Goal: Download file/media

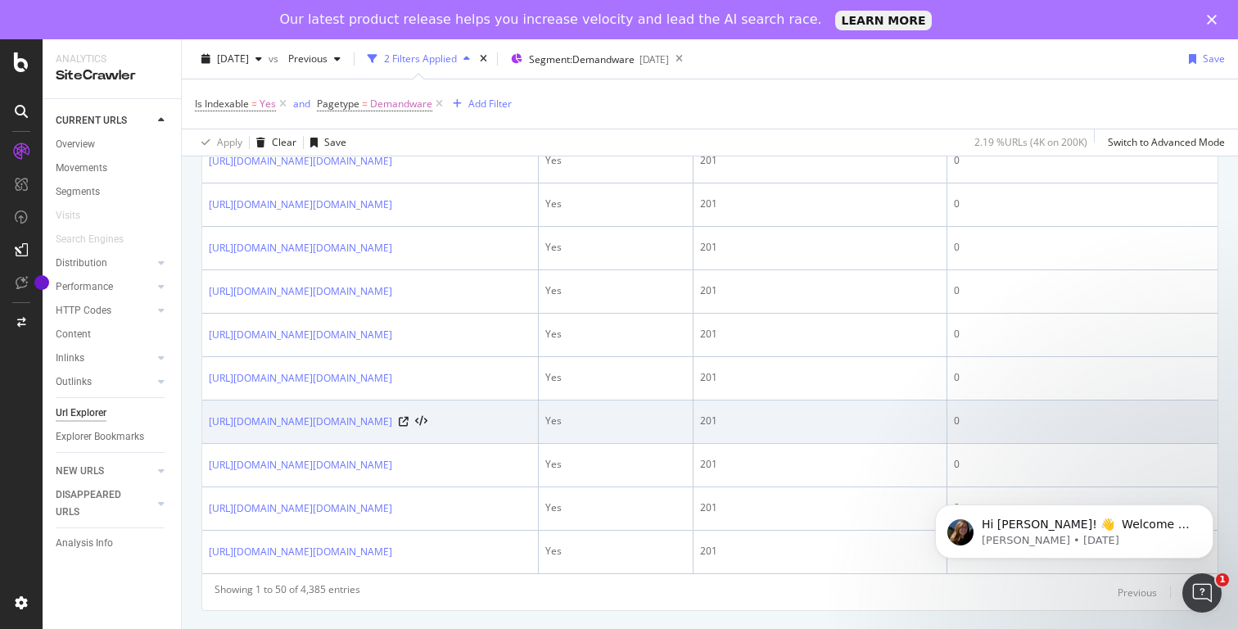
scroll to position [2992, 0]
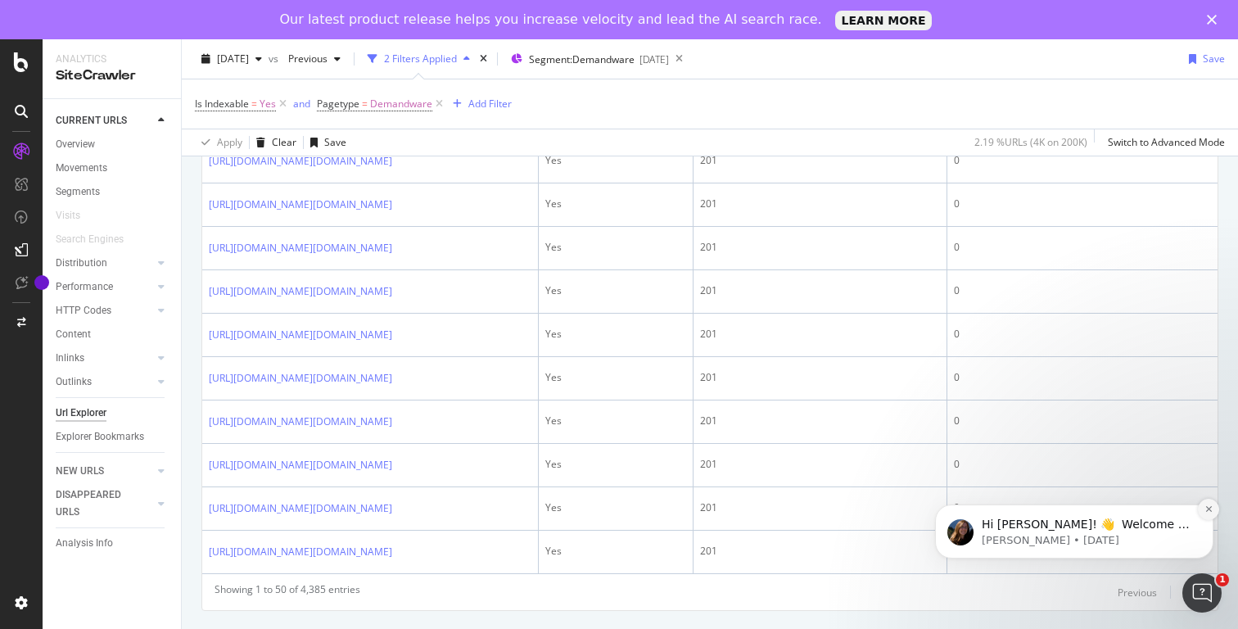
click at [1212, 510] on button "Dismiss notification" at bounding box center [1208, 509] width 21 height 21
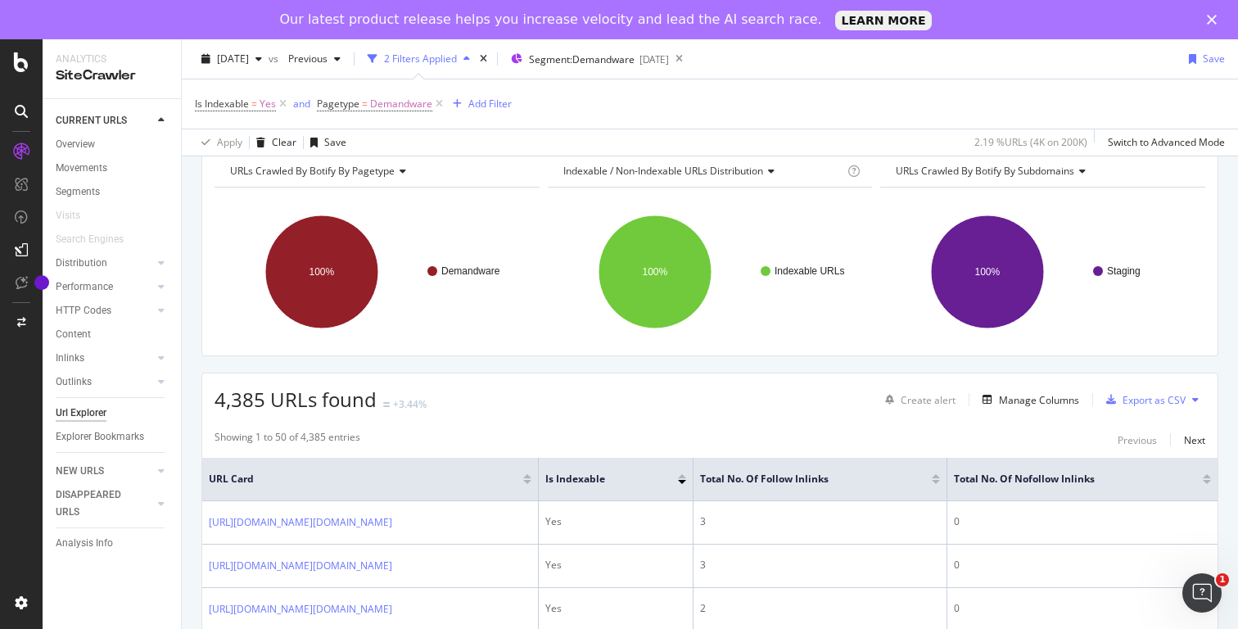
scroll to position [74, 0]
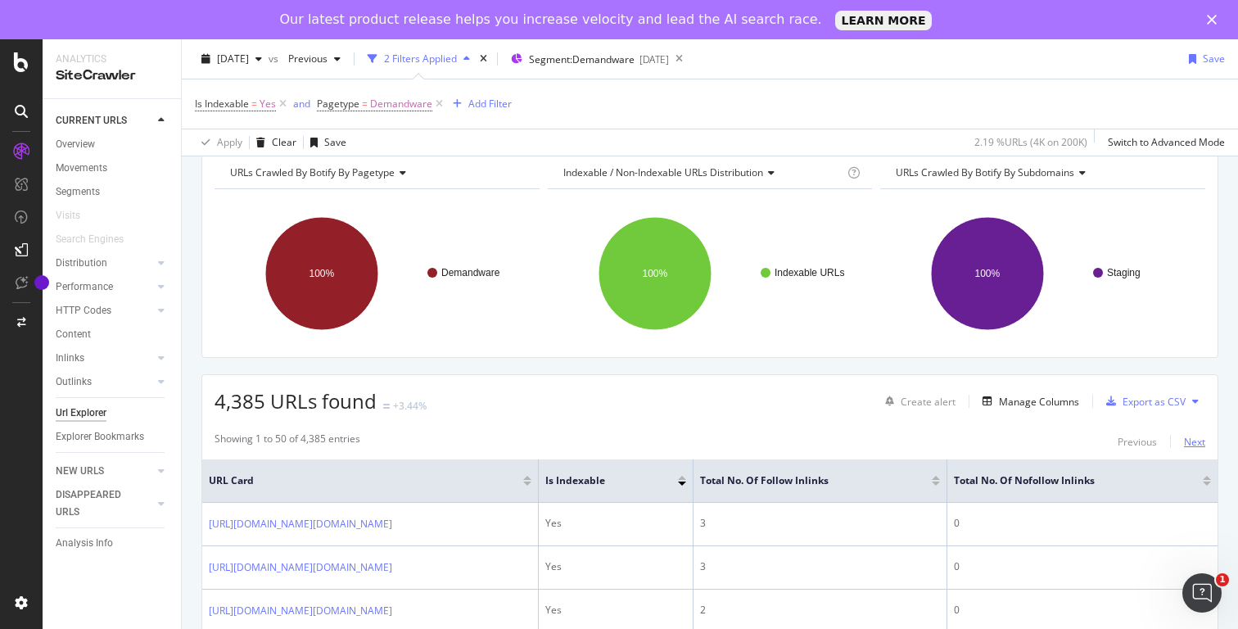
click at [1199, 445] on div "Next" at bounding box center [1194, 442] width 21 height 14
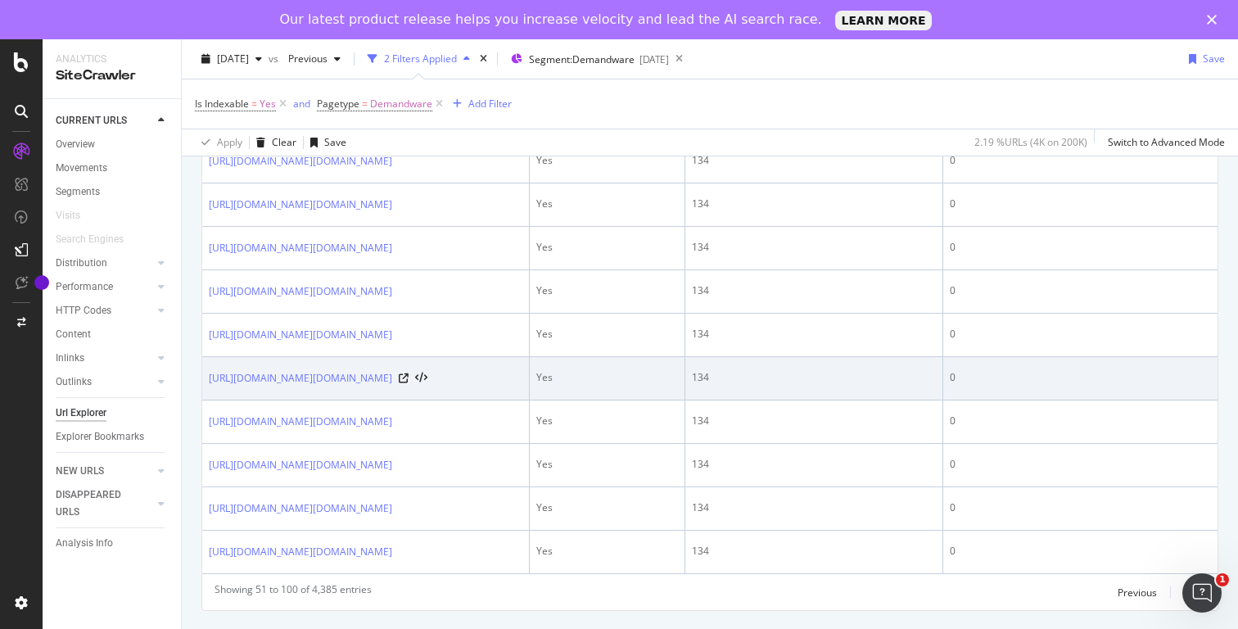
scroll to position [261, 0]
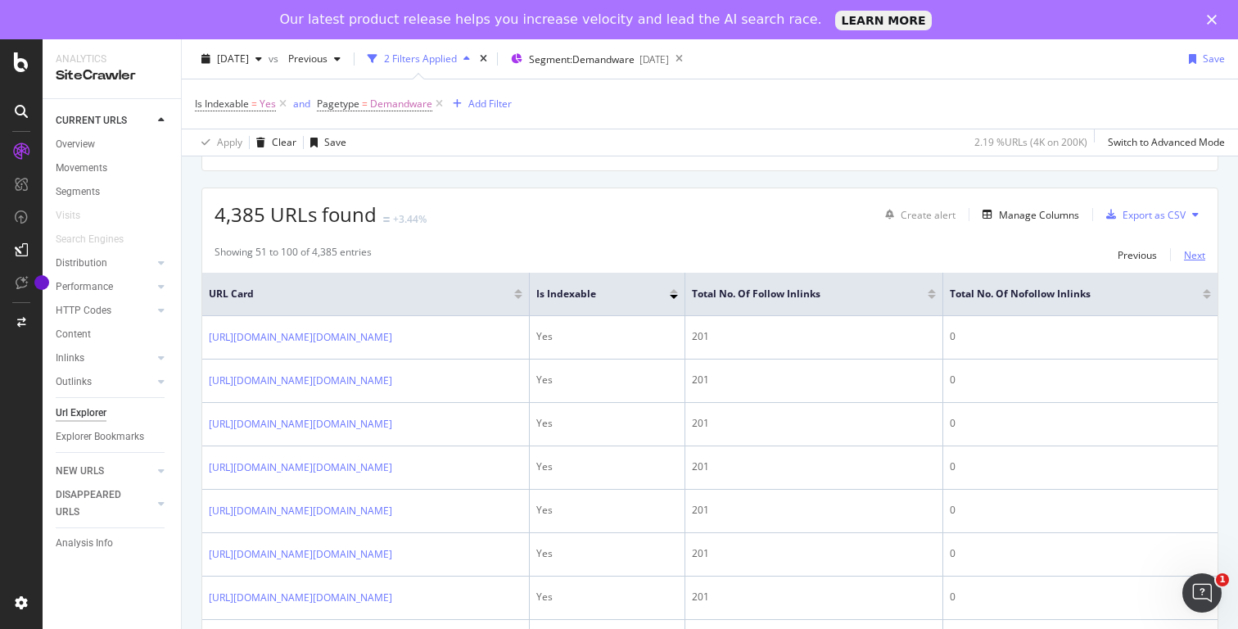
click at [1203, 255] on div "Next" at bounding box center [1194, 255] width 21 height 14
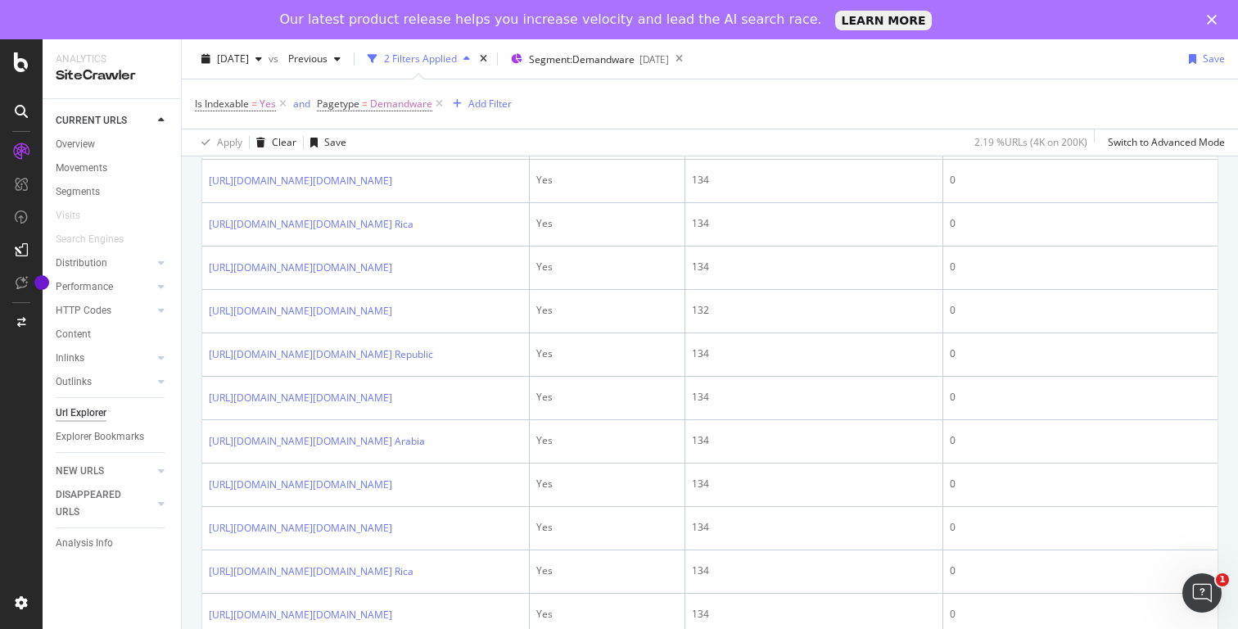
scroll to position [661, 0]
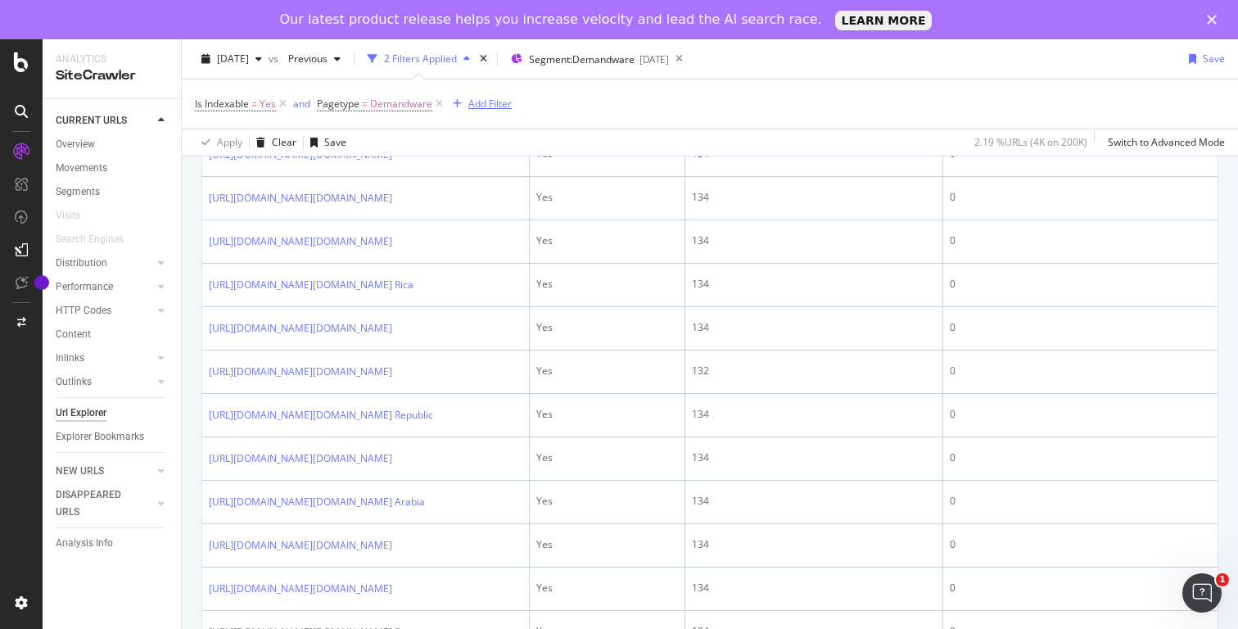
click at [490, 106] on div "Add Filter" at bounding box center [489, 104] width 43 height 14
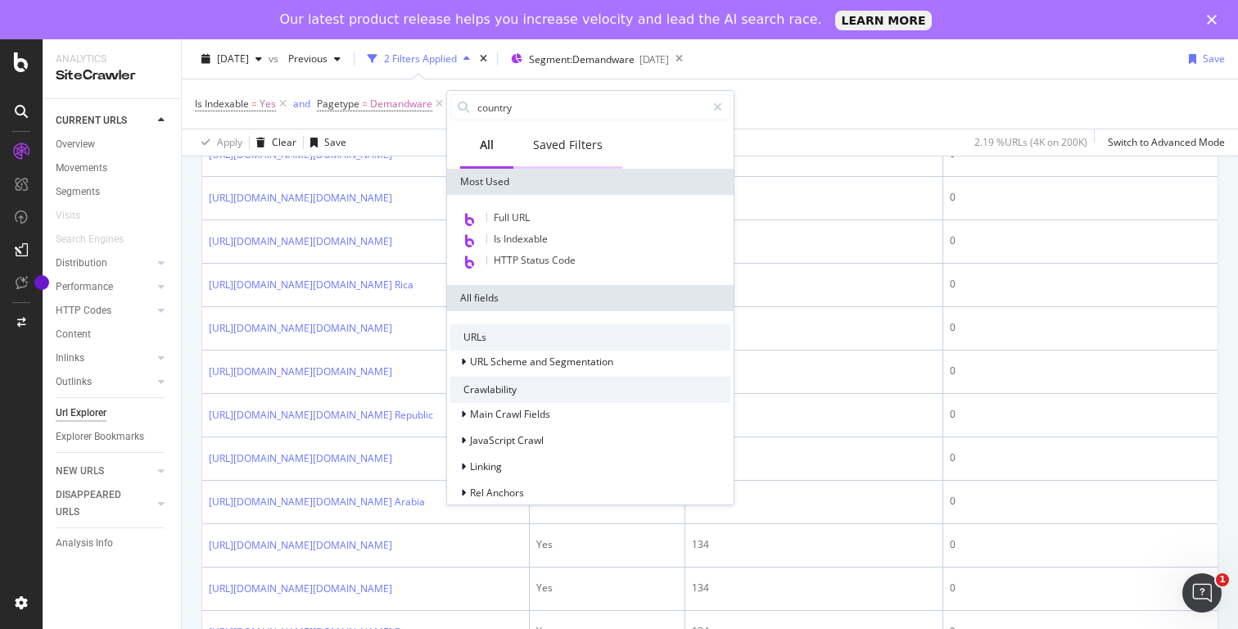
type input "country"
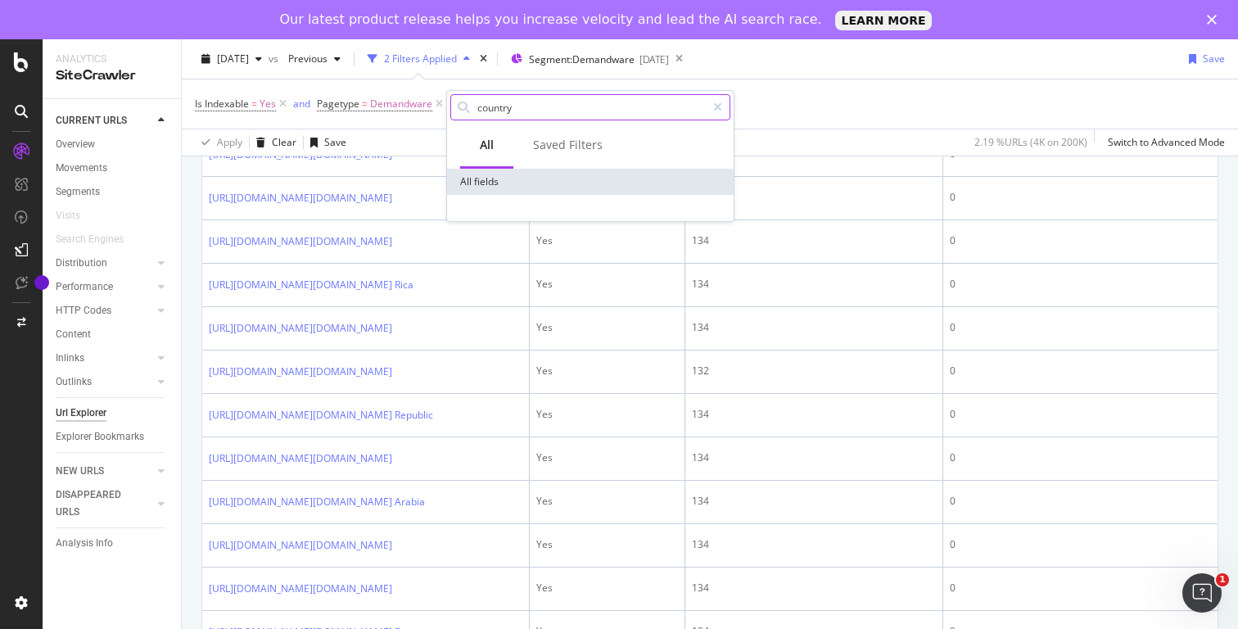
click at [502, 113] on input "country" at bounding box center [591, 107] width 230 height 25
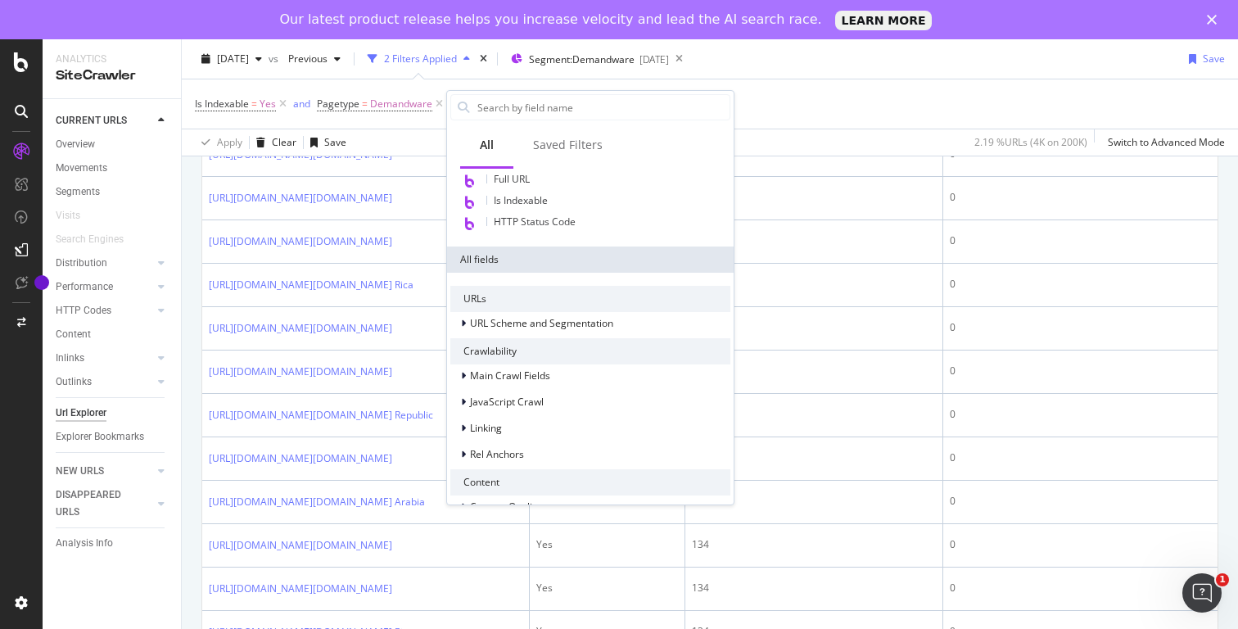
scroll to position [39, 0]
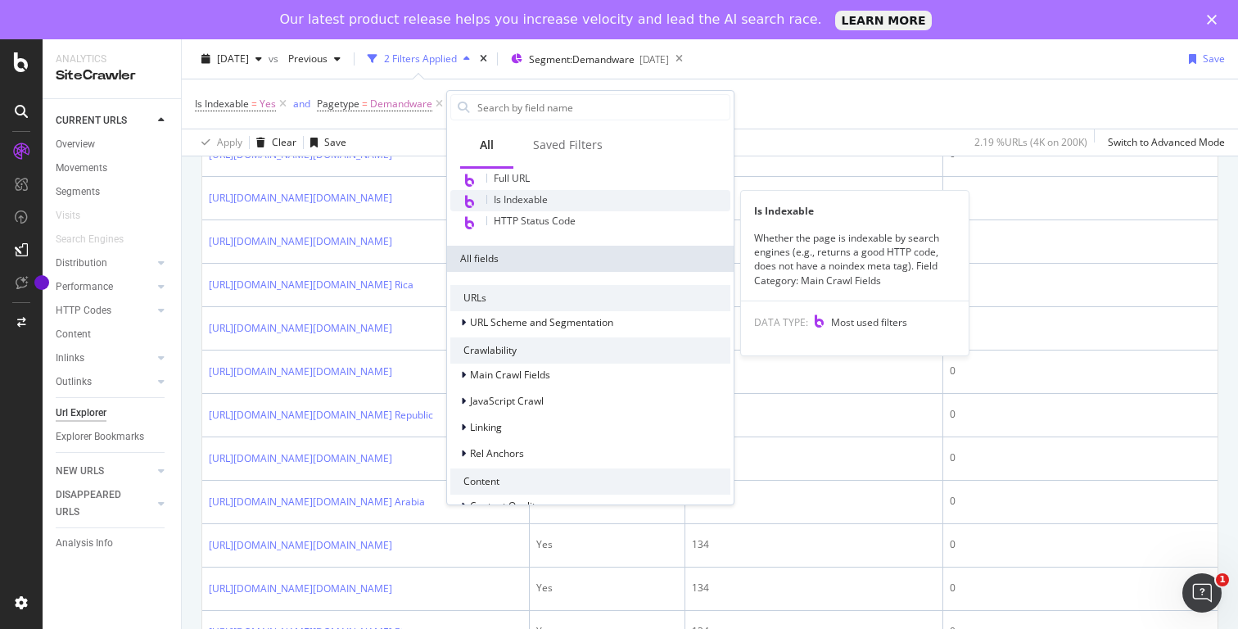
click at [524, 201] on span "Is Indexable" at bounding box center [521, 199] width 54 height 14
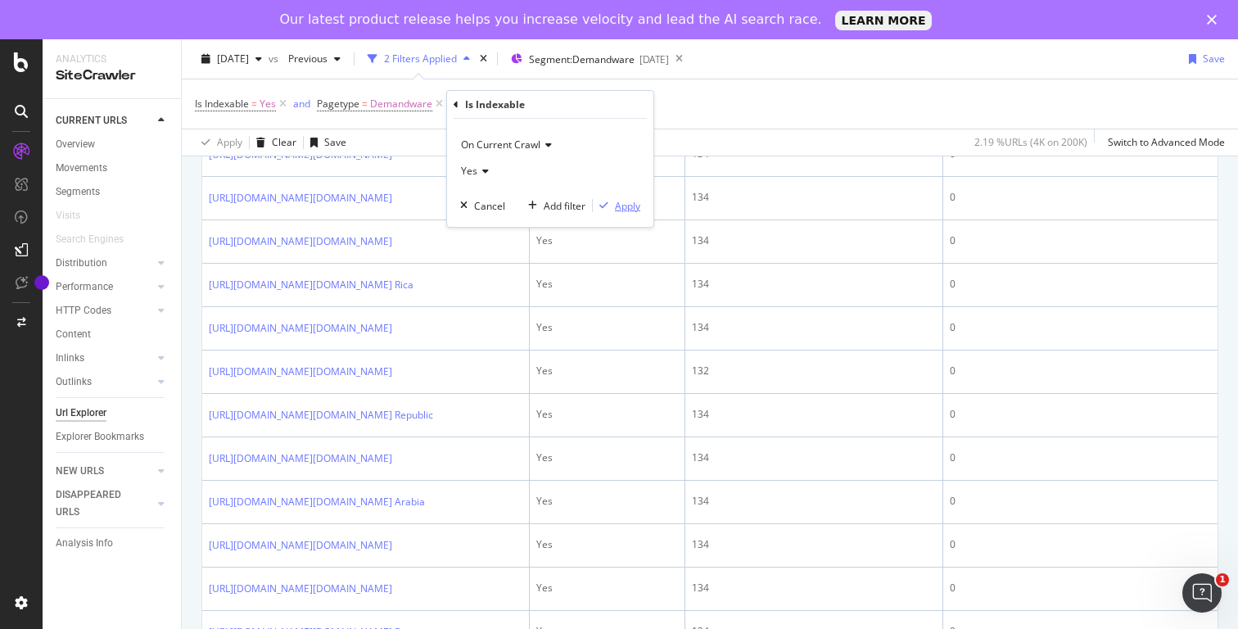
click at [626, 206] on div "Apply" at bounding box center [627, 206] width 25 height 14
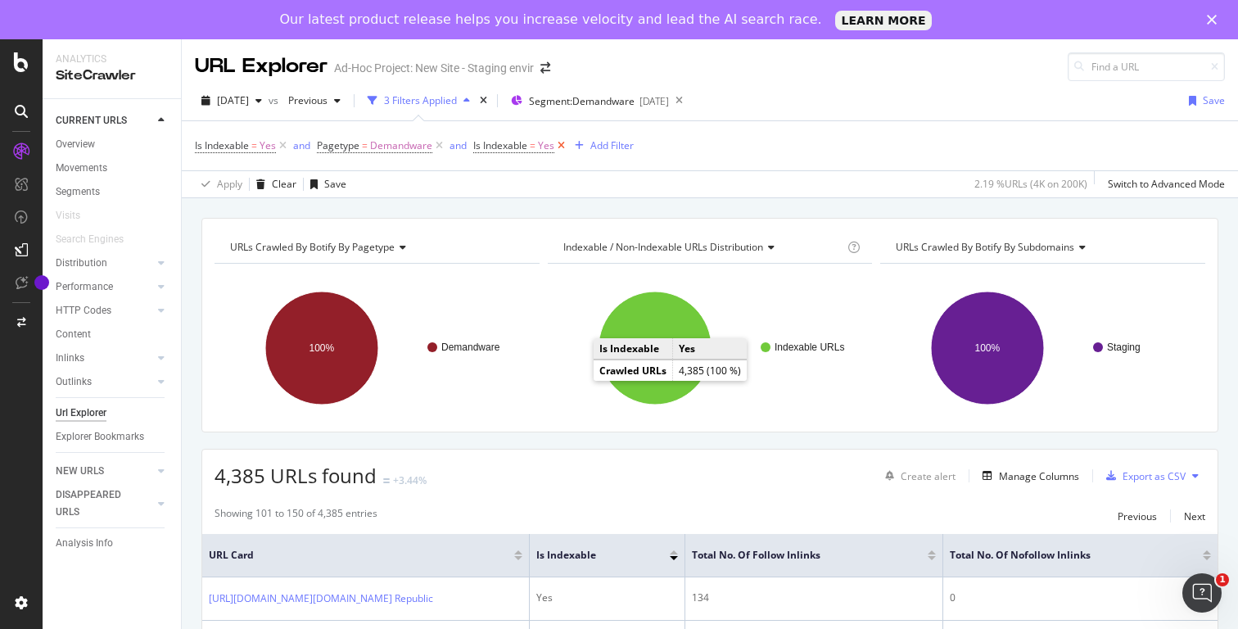
click at [562, 145] on icon at bounding box center [561, 146] width 14 height 16
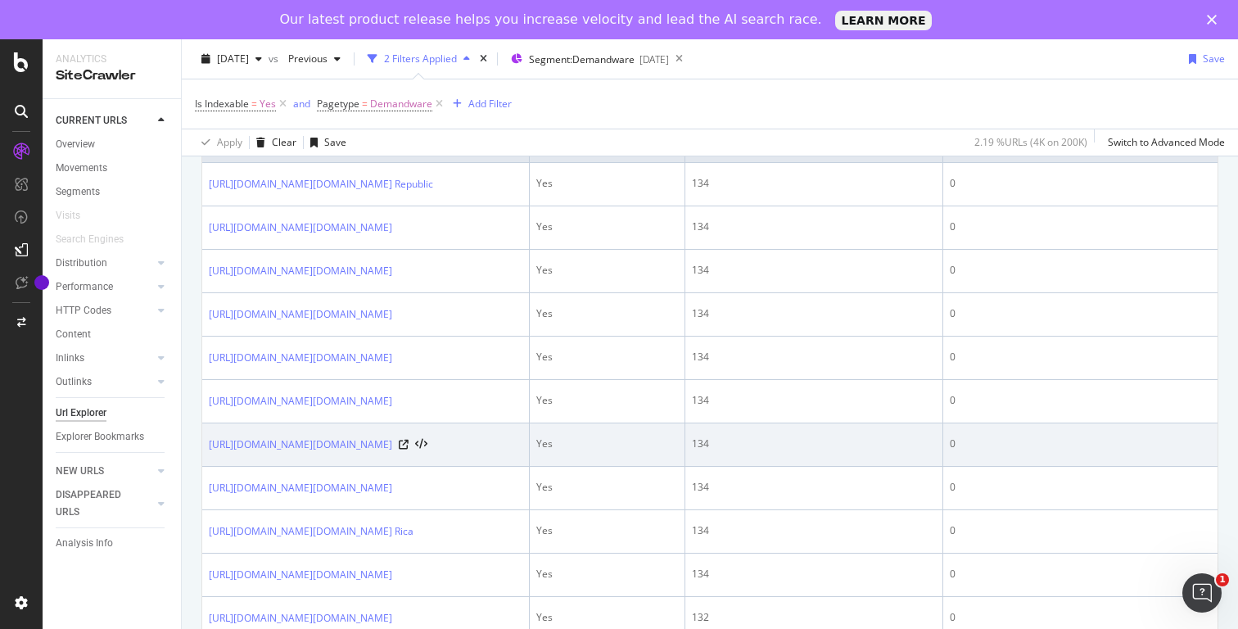
scroll to position [222, 0]
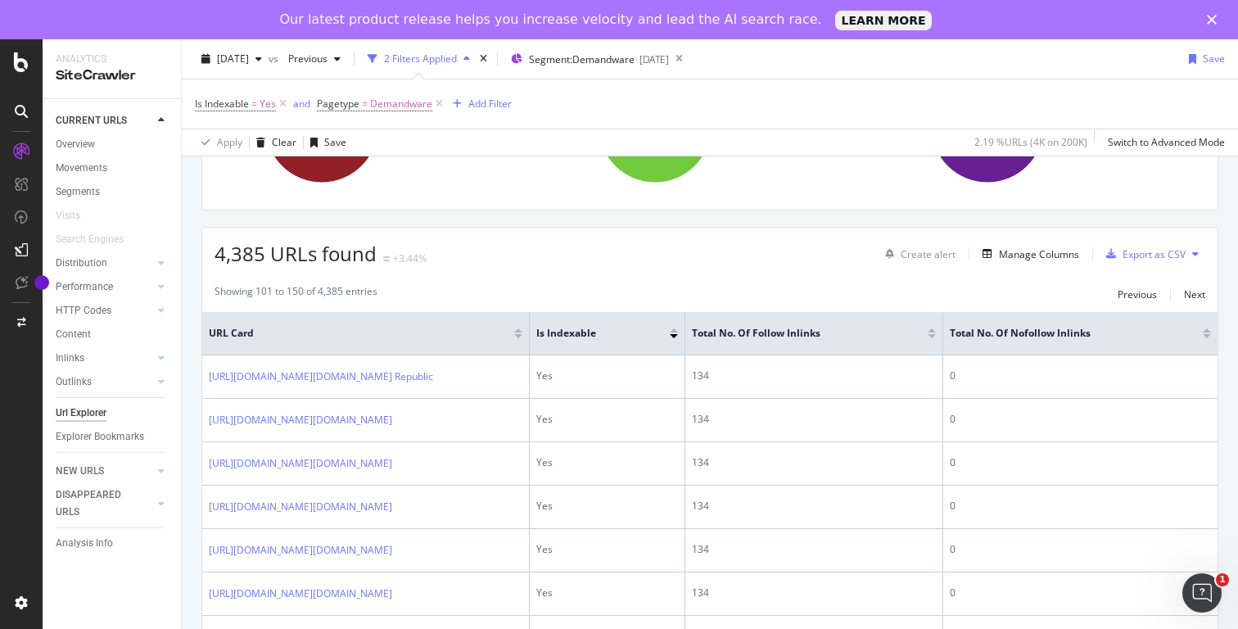
click at [516, 332] on div at bounding box center [518, 330] width 8 height 4
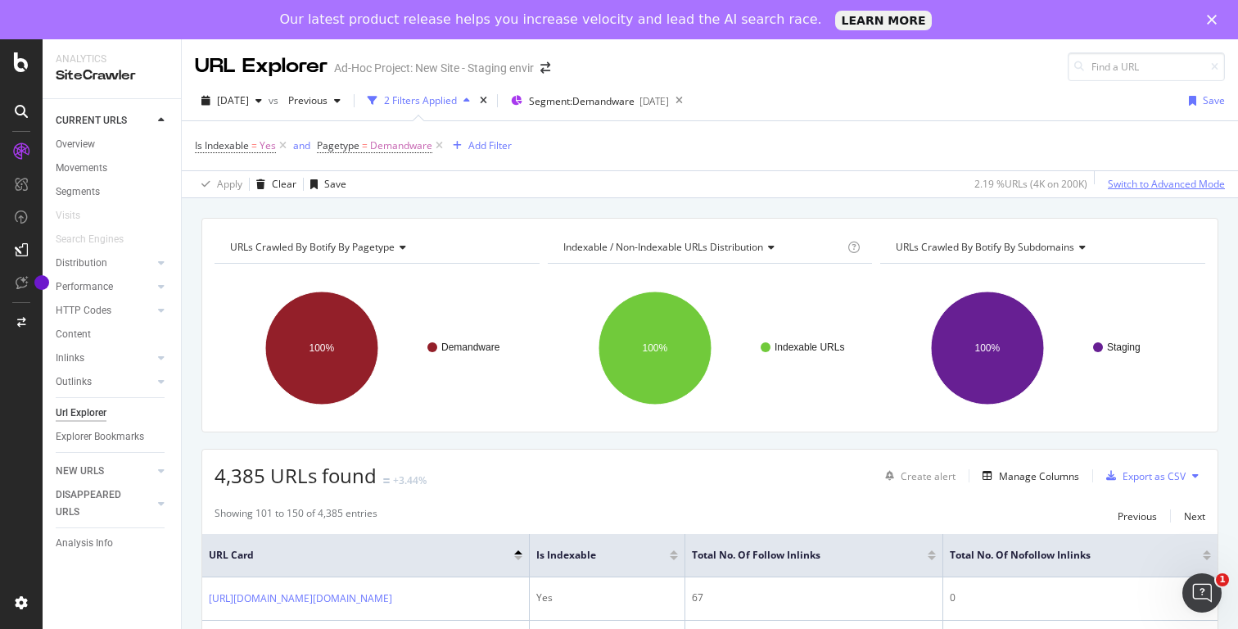
click at [1153, 184] on div "Switch to Advanced Mode" at bounding box center [1166, 184] width 117 height 14
click at [481, 146] on div "Add Filter" at bounding box center [489, 145] width 43 height 14
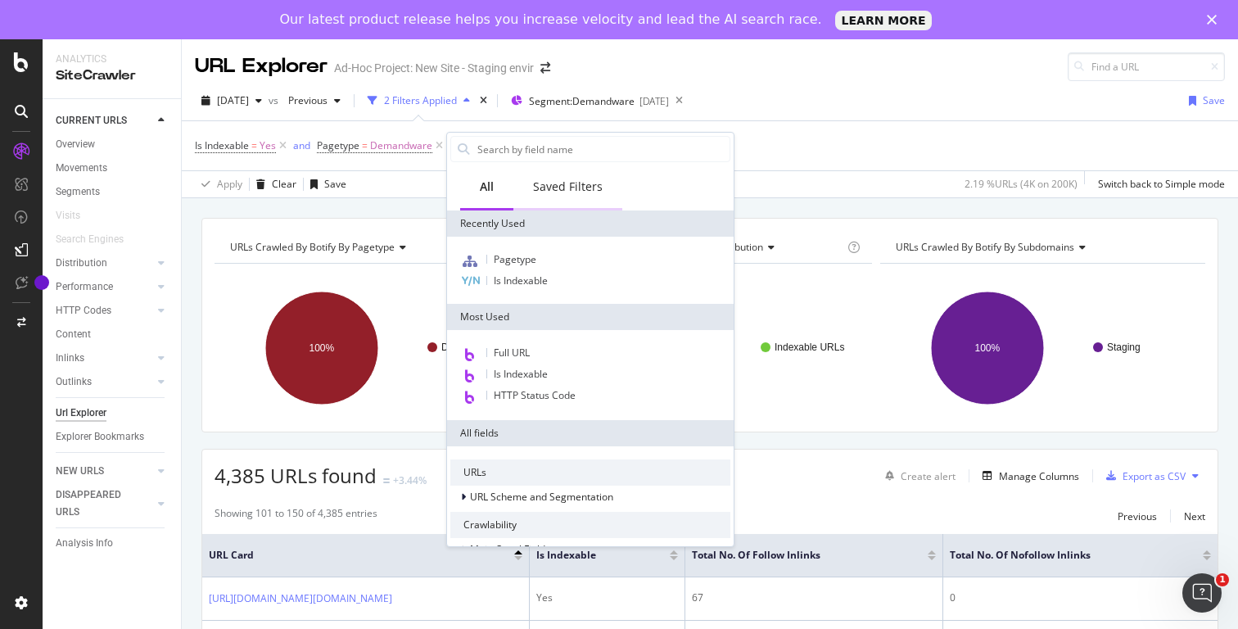
click at [592, 189] on div "Saved Filters" at bounding box center [568, 186] width 70 height 16
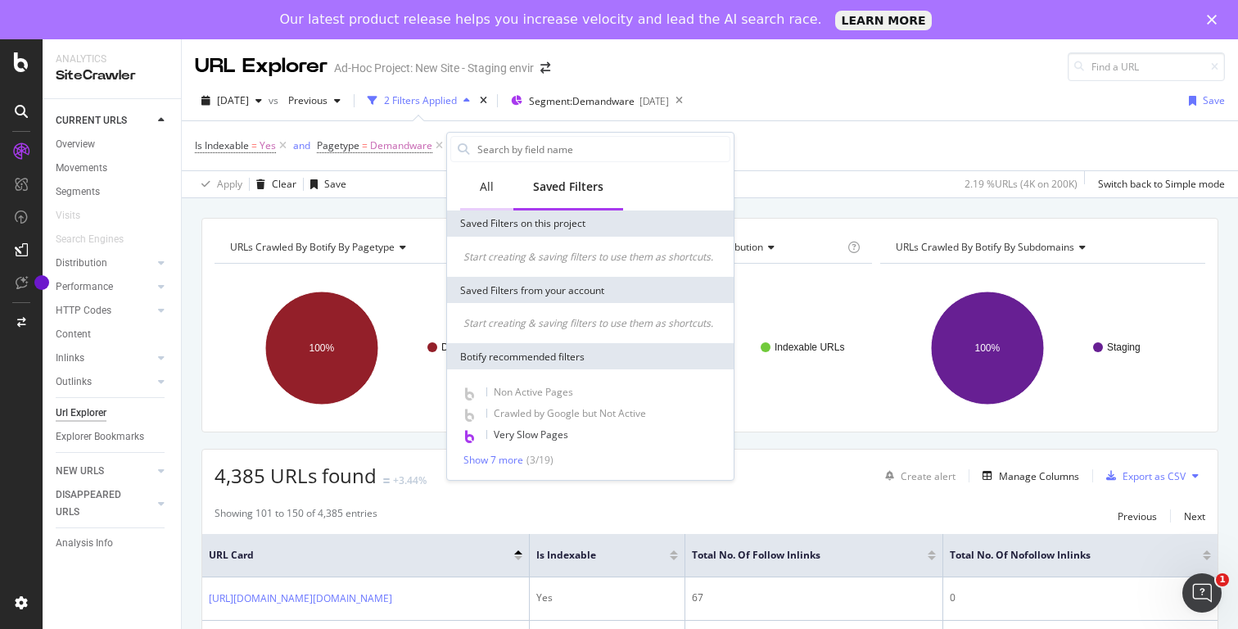
click at [488, 196] on div "All" at bounding box center [486, 187] width 53 height 45
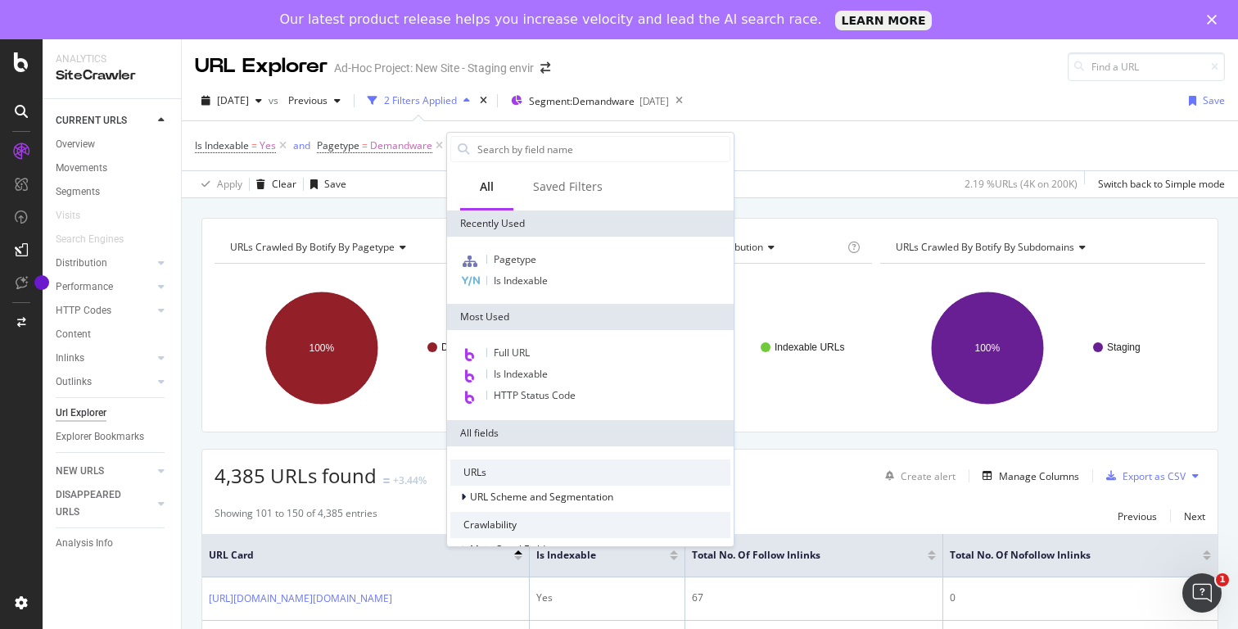
click at [875, 209] on div "URLs Crawled By Botify By pagetype Chart (by Value) Table Expand Export as CSV …" at bounding box center [710, 217] width 1056 height 39
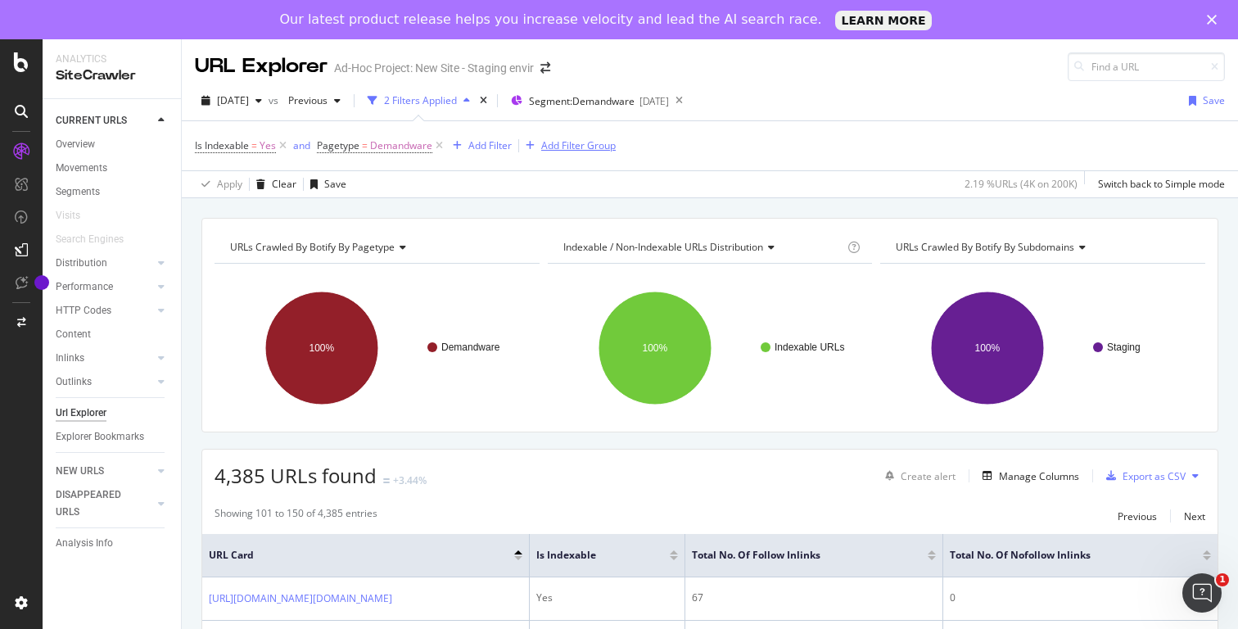
click at [571, 142] on div "Add Filter Group" at bounding box center [578, 145] width 74 height 14
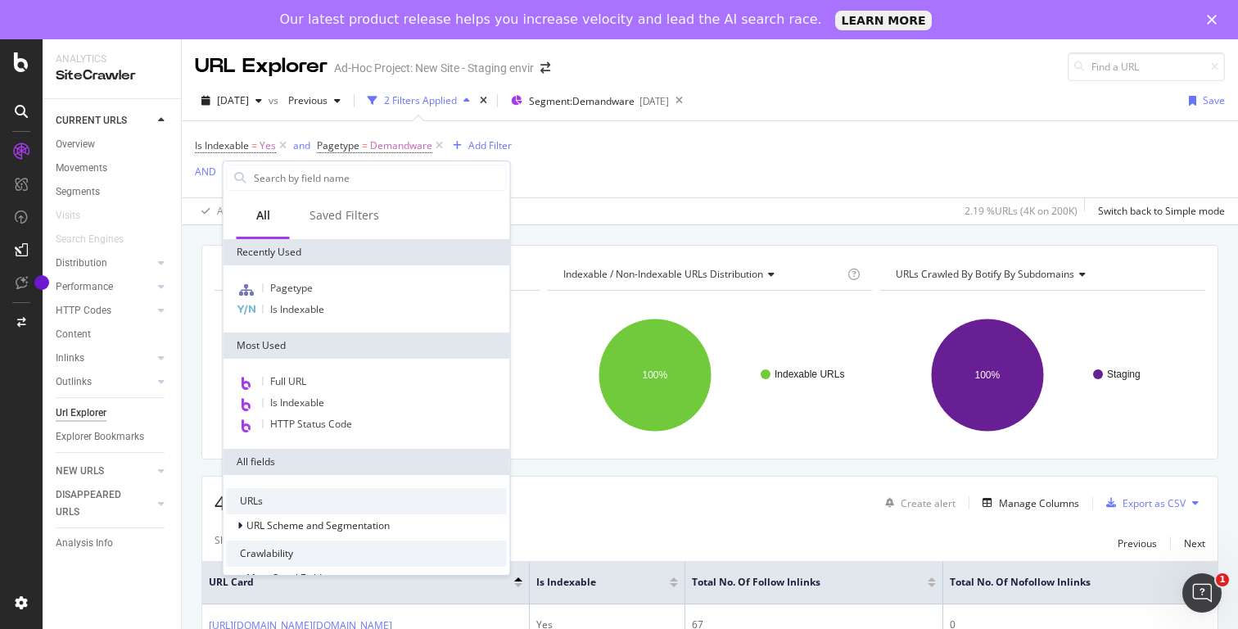
click at [629, 239] on div "URLs Crawled By Botify By pagetype Chart (by Value) Table Expand Export as CSV …" at bounding box center [710, 244] width 1056 height 39
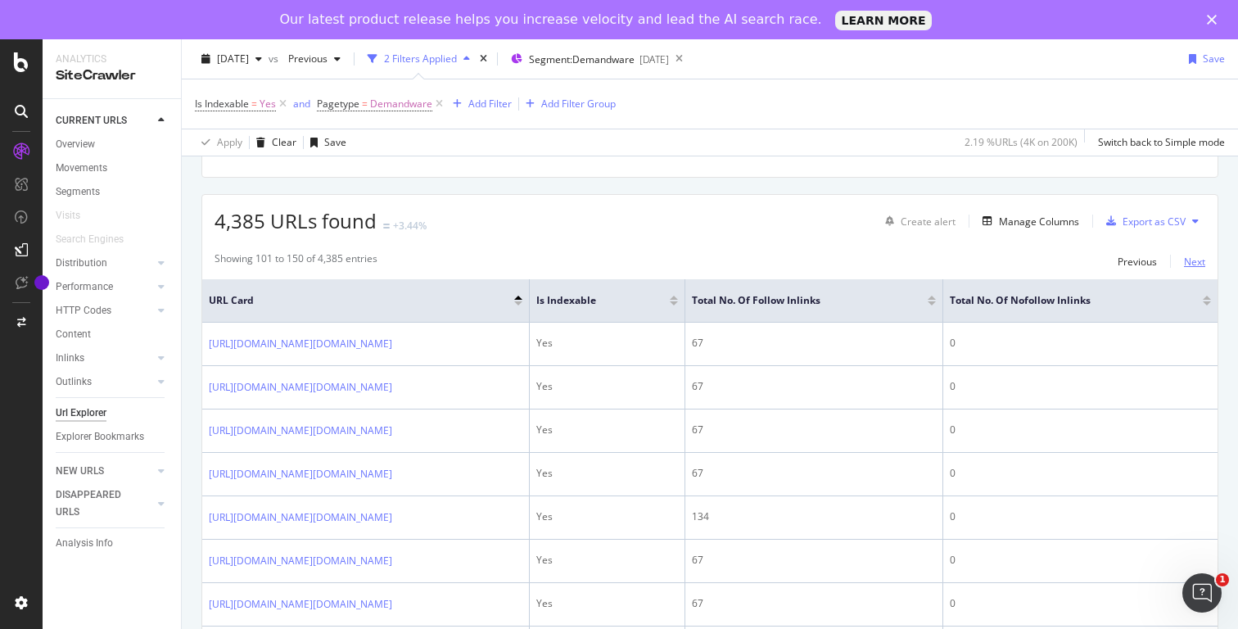
click at [1199, 269] on div "Next" at bounding box center [1194, 262] width 21 height 14
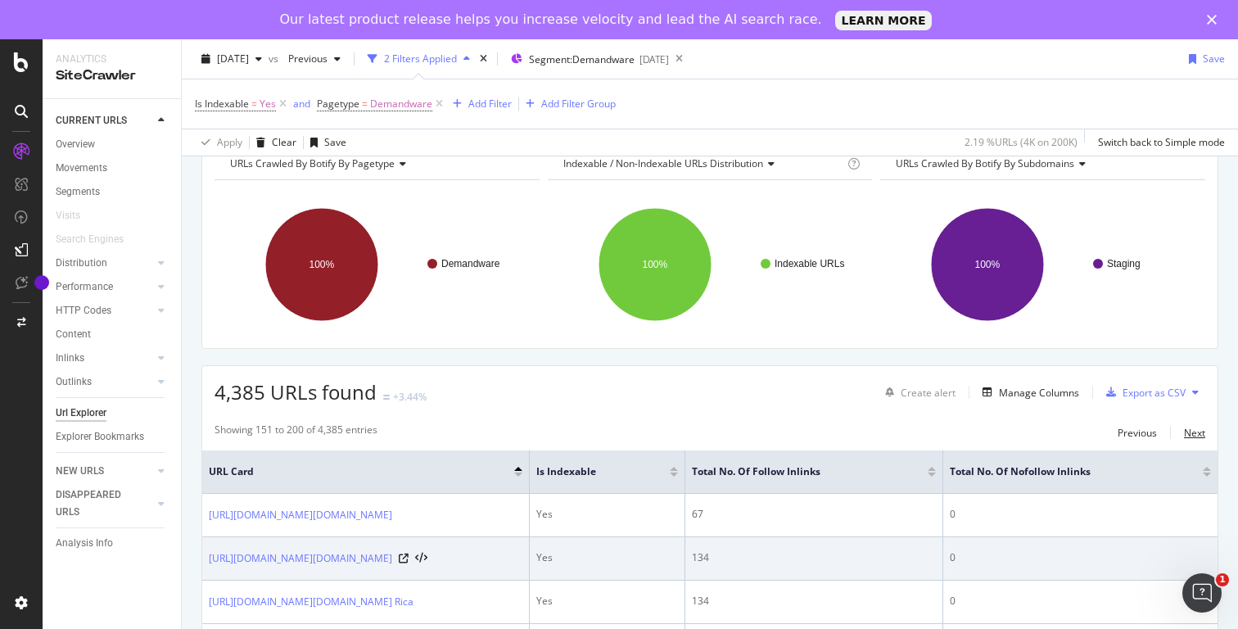
scroll to position [255, 0]
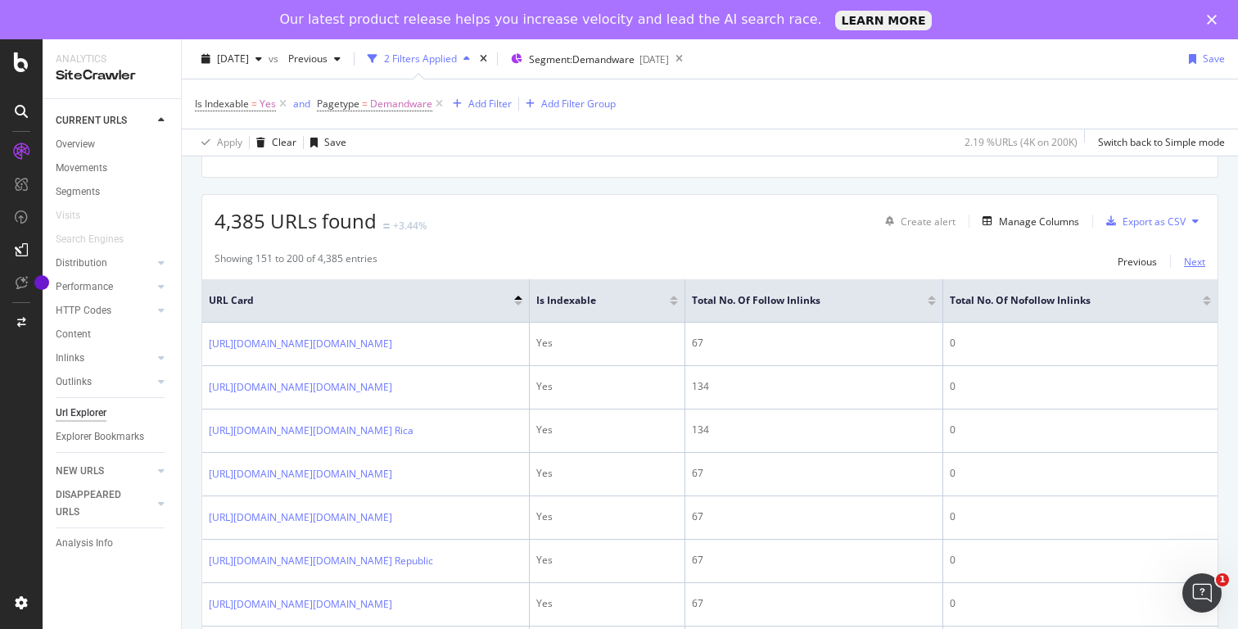
click at [1194, 264] on div "Next" at bounding box center [1194, 262] width 21 height 14
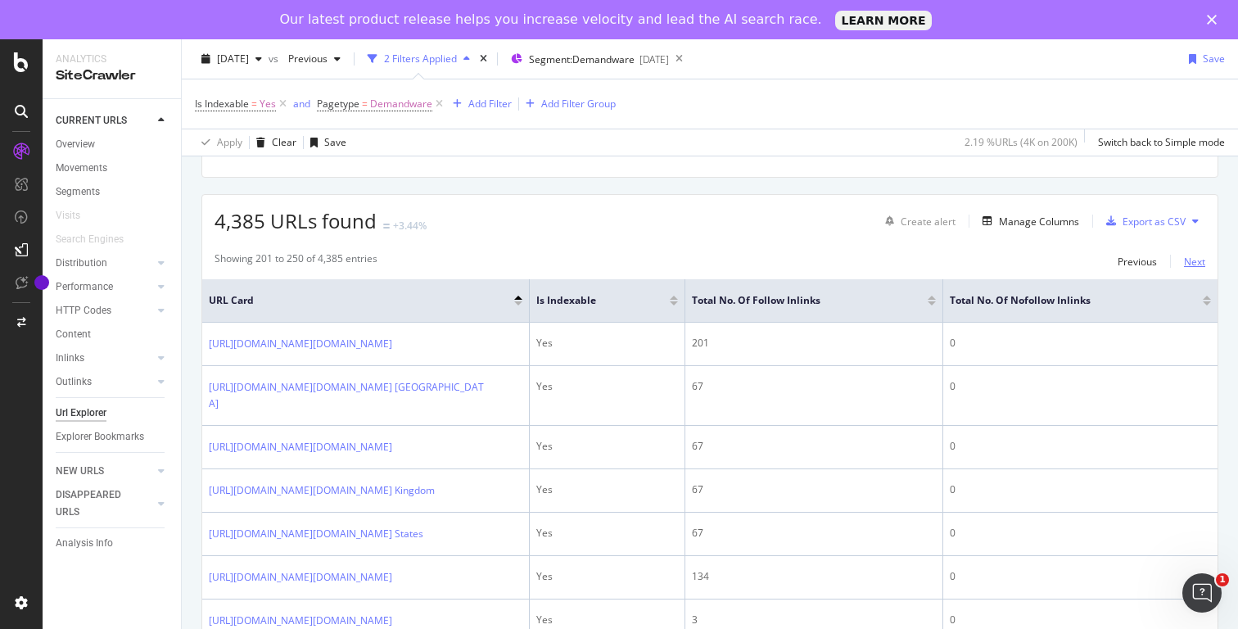
click at [1203, 258] on div "Next" at bounding box center [1194, 262] width 21 height 14
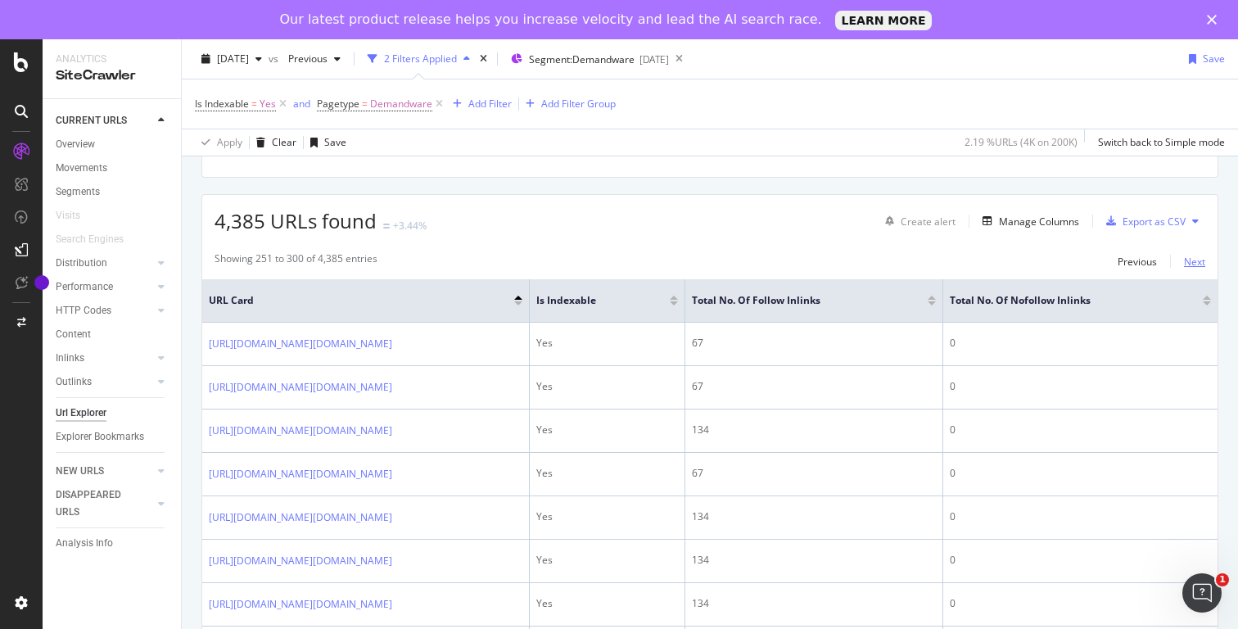
click at [1203, 258] on div "Next" at bounding box center [1194, 262] width 21 height 14
click at [1203, 260] on div "Next" at bounding box center [1194, 262] width 21 height 14
click at [1200, 262] on div "Next" at bounding box center [1194, 262] width 21 height 14
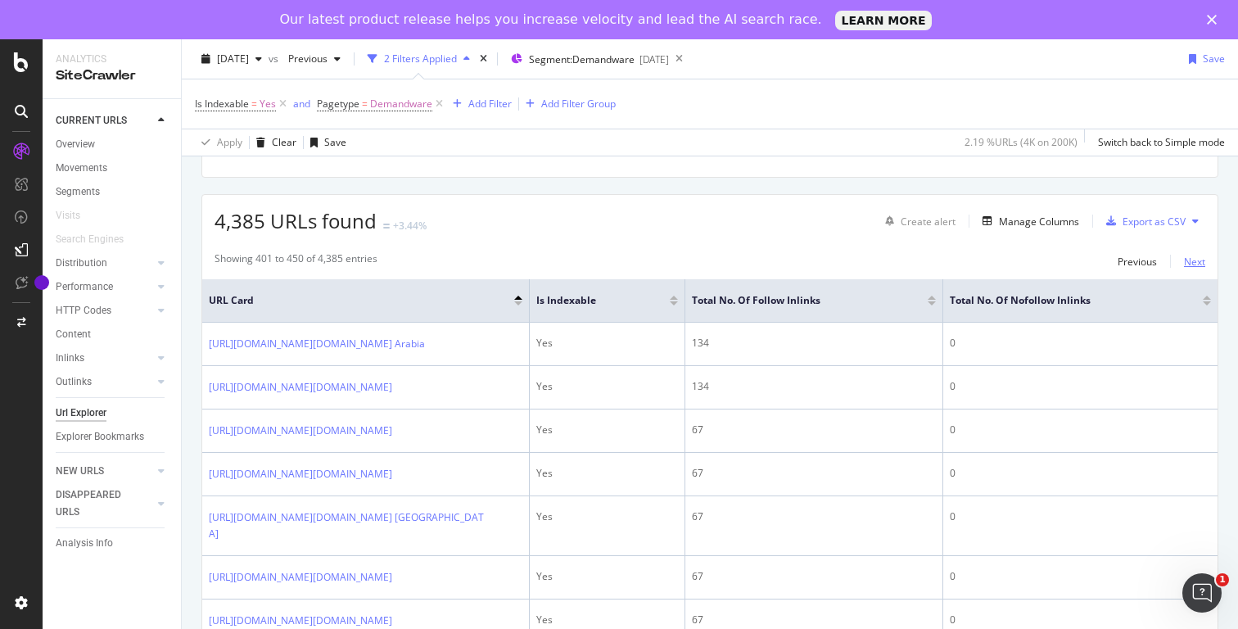
click at [1200, 264] on div "Next" at bounding box center [1194, 262] width 21 height 14
click at [1189, 263] on div "Next" at bounding box center [1194, 262] width 21 height 14
click at [1194, 260] on div "Next" at bounding box center [1194, 262] width 21 height 14
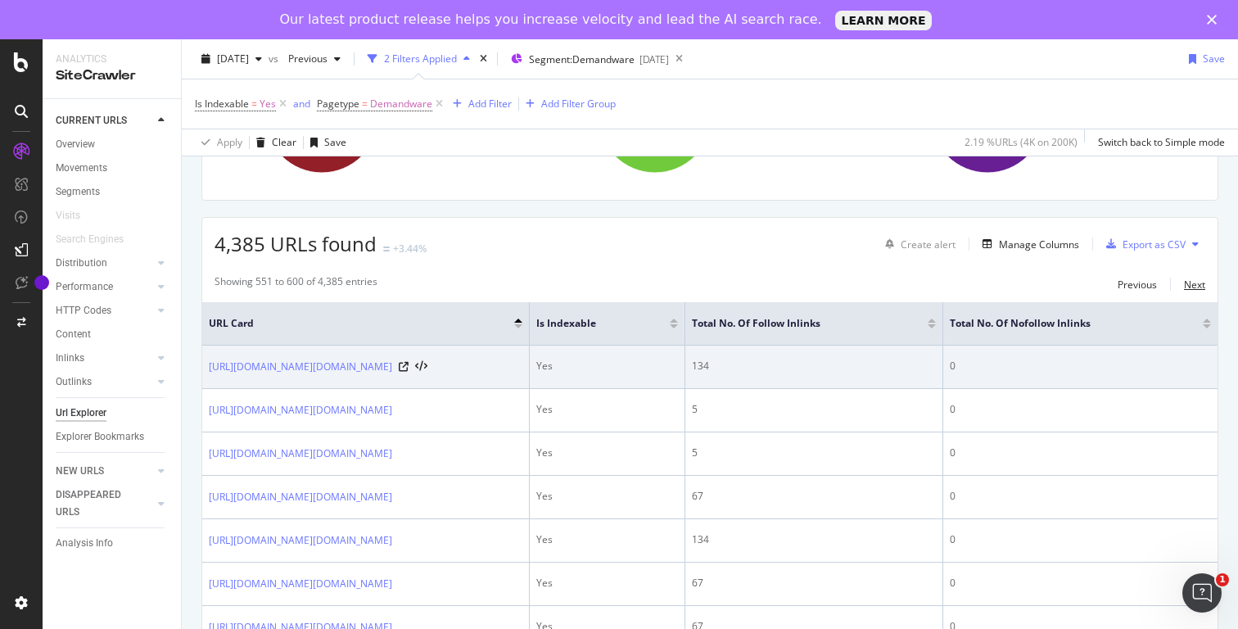
scroll to position [107, 0]
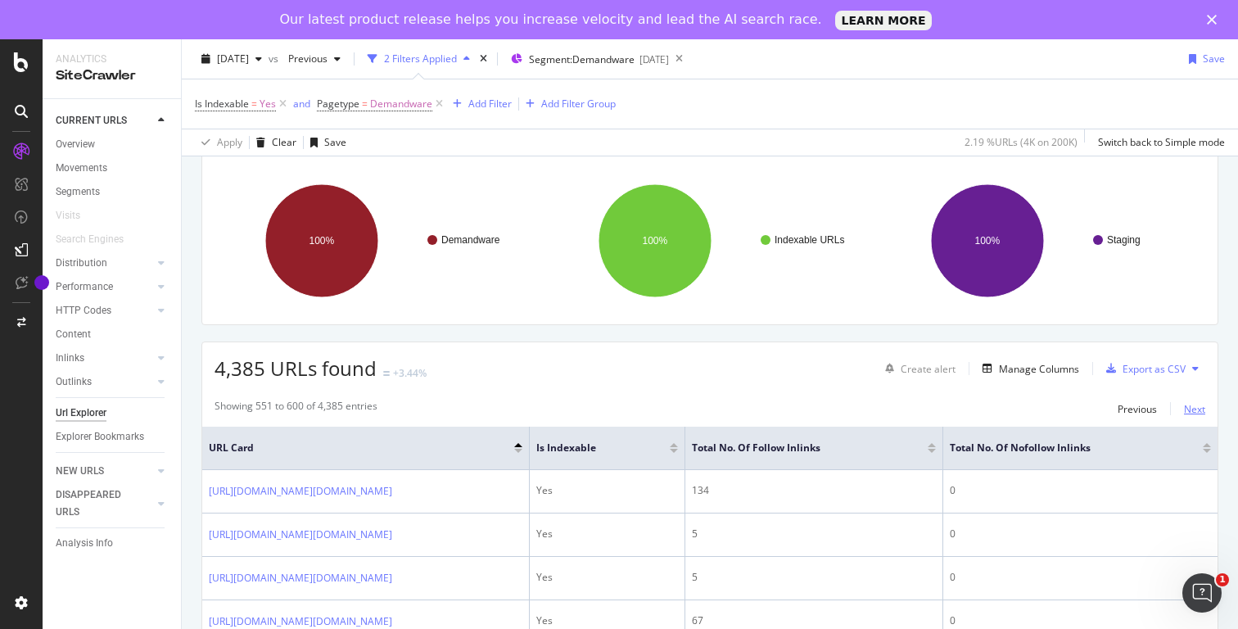
click at [1194, 400] on div "Next" at bounding box center [1194, 409] width 21 height 18
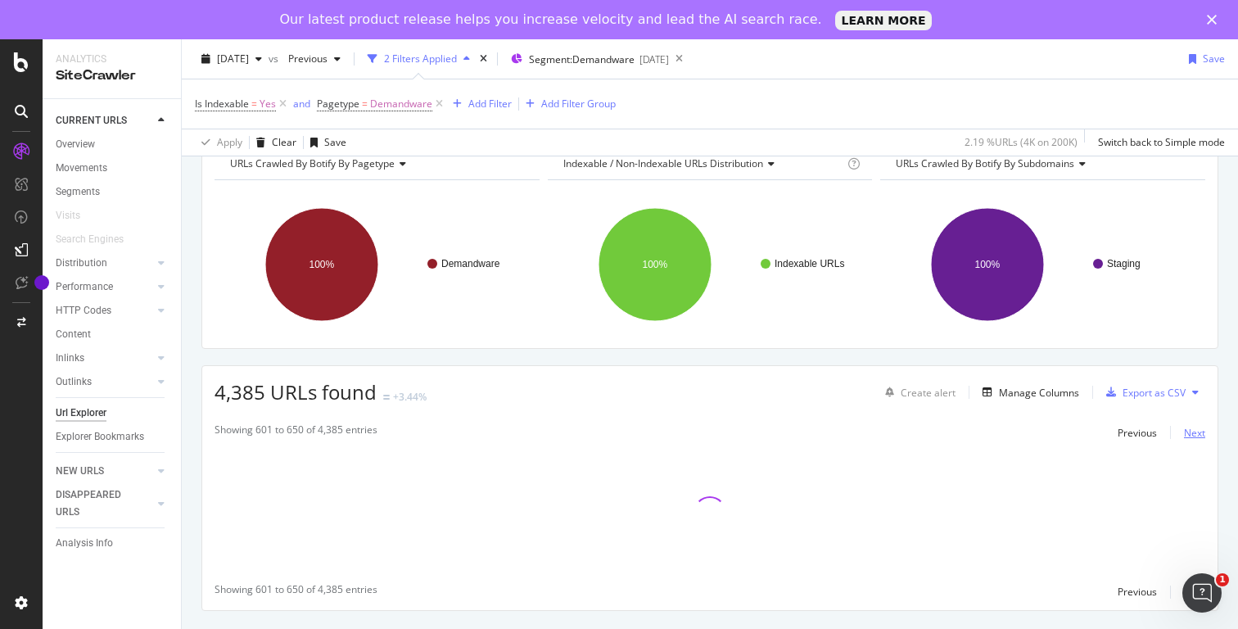
scroll to position [84, 0]
click at [1195, 430] on div "Next" at bounding box center [1194, 433] width 21 height 14
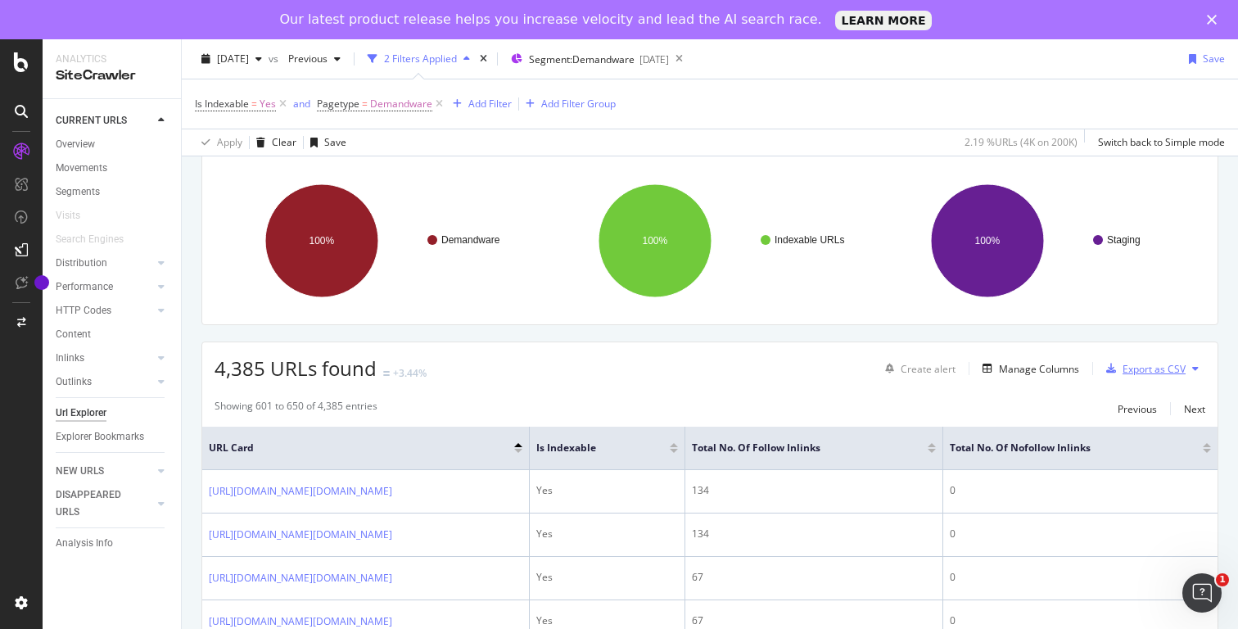
click at [1158, 368] on div "Export as CSV" at bounding box center [1153, 369] width 63 height 14
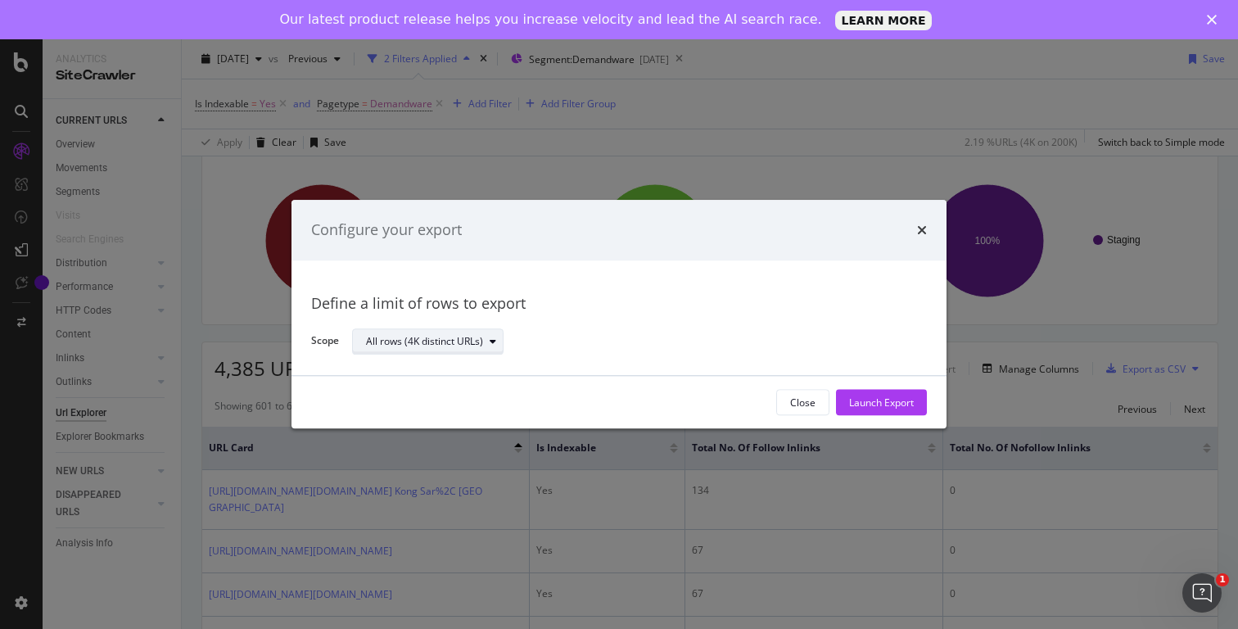
click at [492, 341] on icon "modal" at bounding box center [493, 341] width 7 height 10
click at [617, 350] on div "All rows (4K distinct URLs)" at bounding box center [633, 341] width 562 height 29
click at [899, 405] on div "Launch Export" at bounding box center [881, 402] width 65 height 14
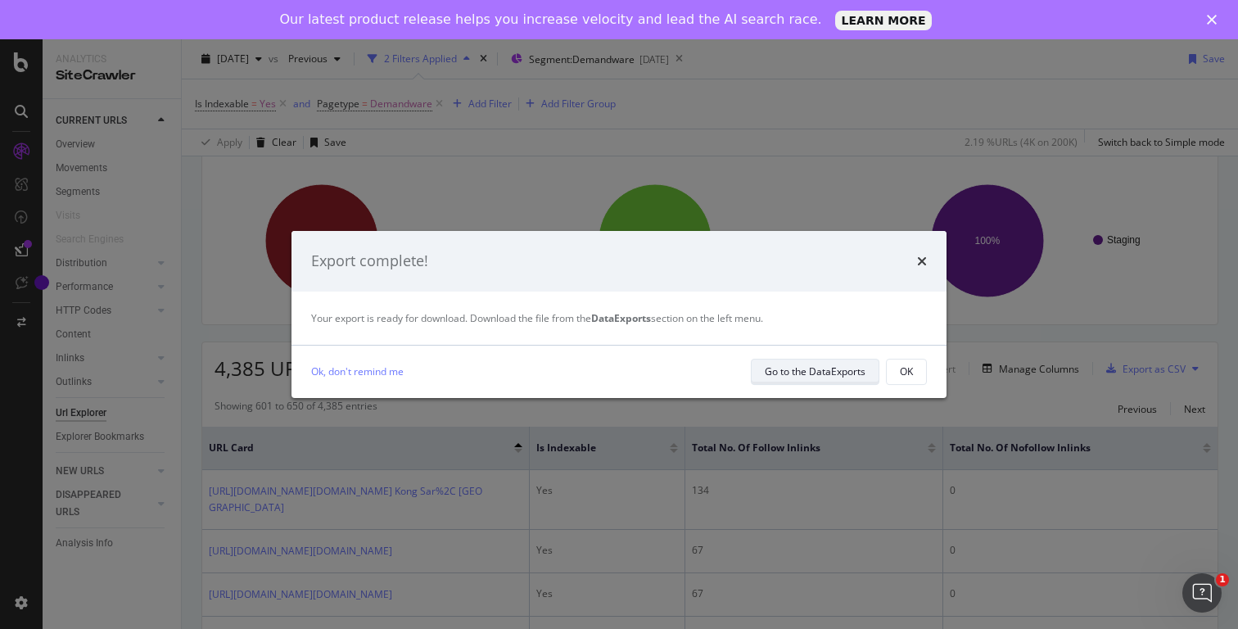
click at [808, 381] on div "Go to the DataExports" at bounding box center [815, 371] width 101 height 23
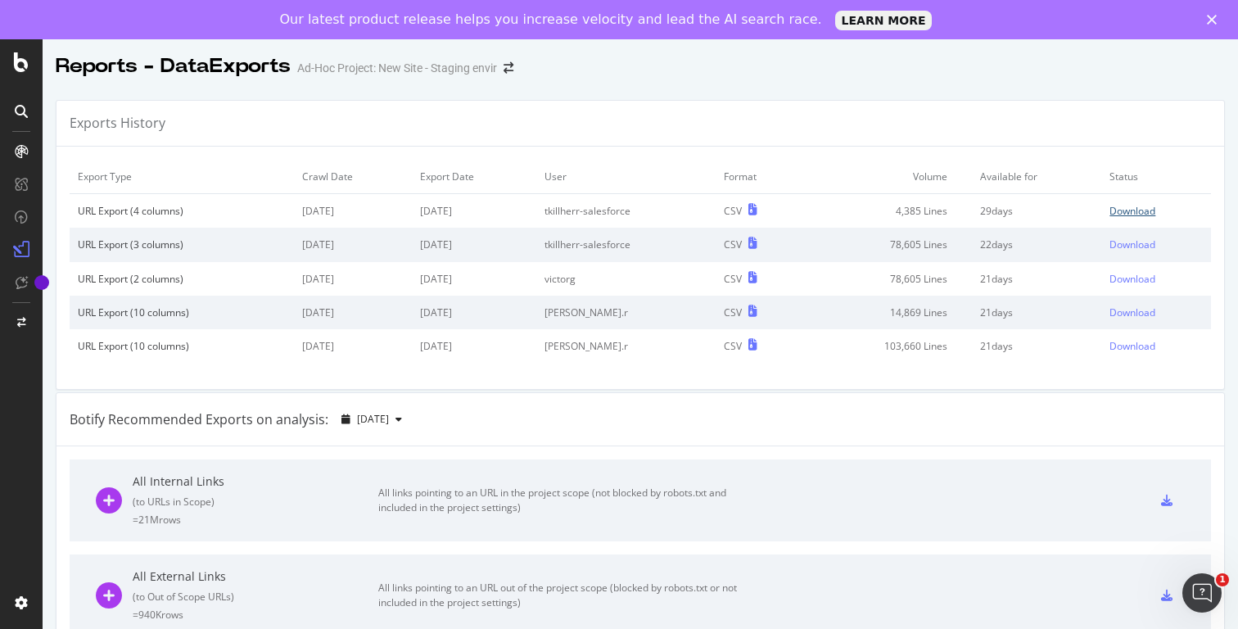
click at [1131, 213] on div "Download" at bounding box center [1132, 211] width 46 height 14
